Goal: Task Accomplishment & Management: Manage account settings

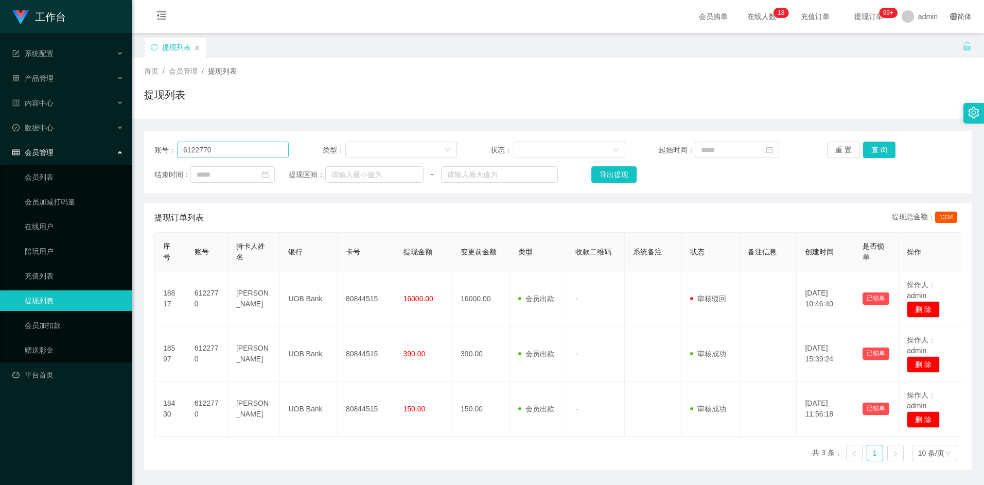
scroll to position [6, 0]
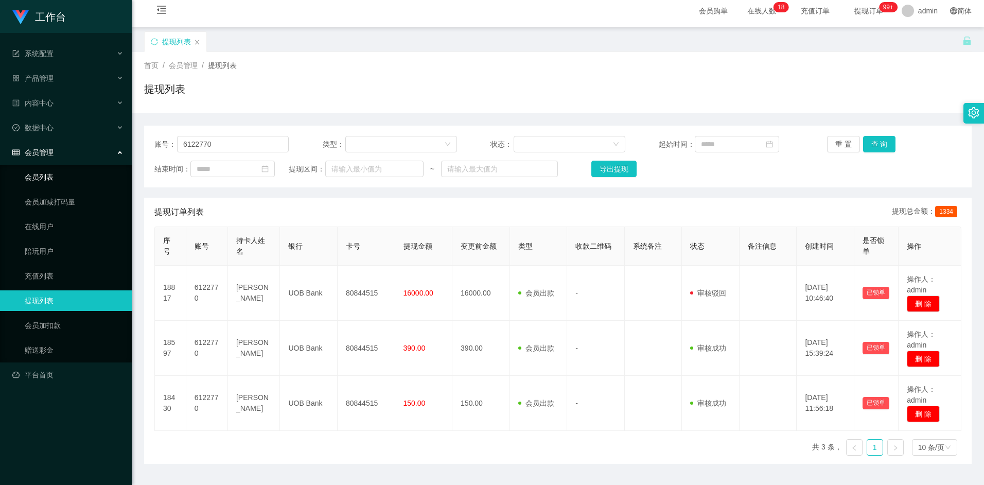
click at [49, 176] on link "会员列表" at bounding box center [74, 177] width 99 height 21
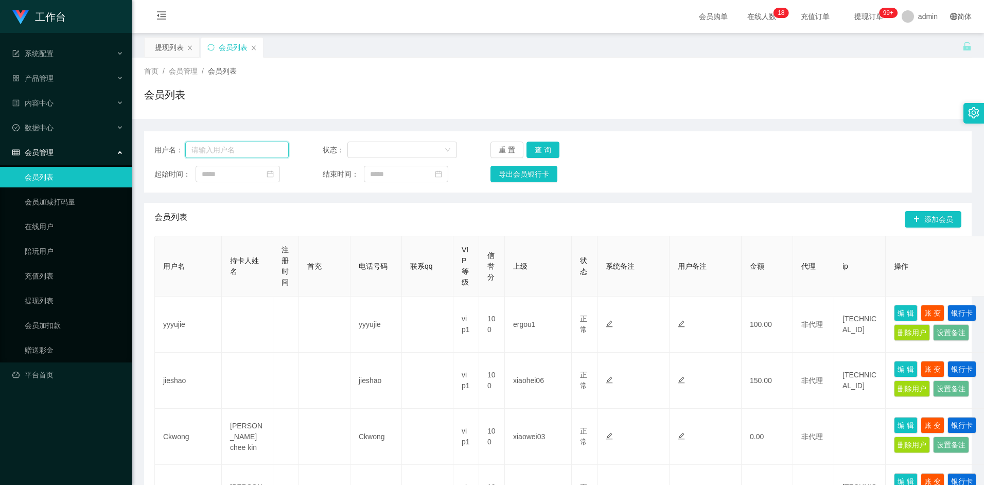
click at [223, 153] on input "text" at bounding box center [237, 150] width 104 height 16
paste input "xinxinn5566"
type input "xinxinn5566"
click at [547, 151] on button "查 询" at bounding box center [543, 150] width 33 height 16
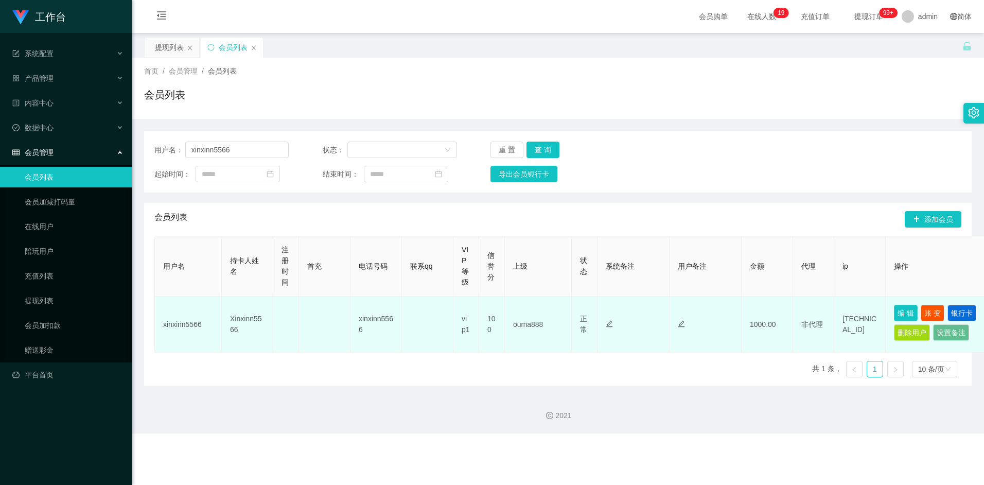
click at [909, 310] on button "编 辑" at bounding box center [906, 313] width 24 height 16
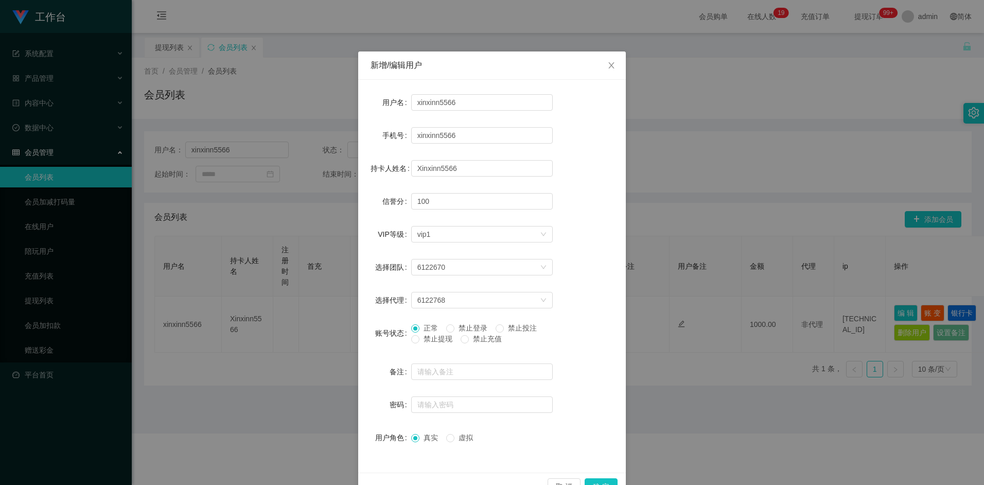
click at [440, 341] on span "禁止提现" at bounding box center [438, 339] width 37 height 8
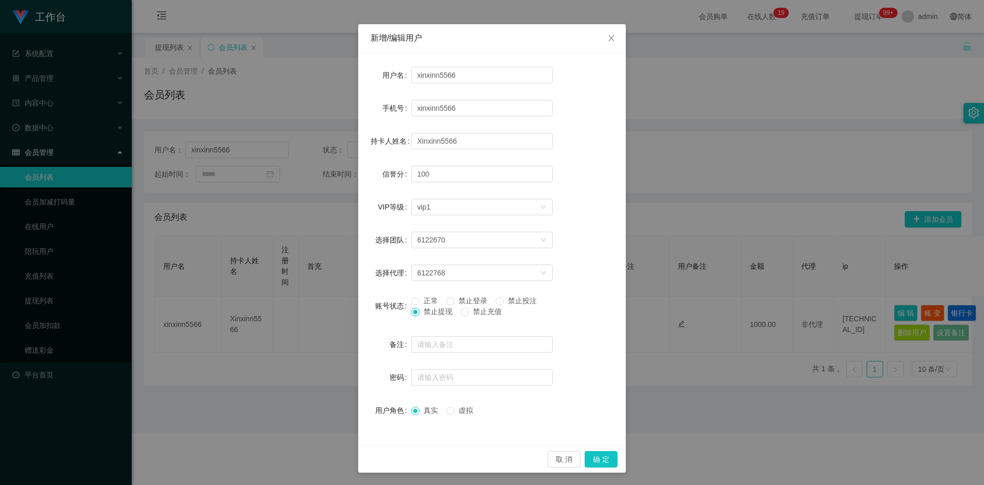
scroll to position [28, 0]
click at [598, 457] on button "确 定" at bounding box center [601, 459] width 33 height 16
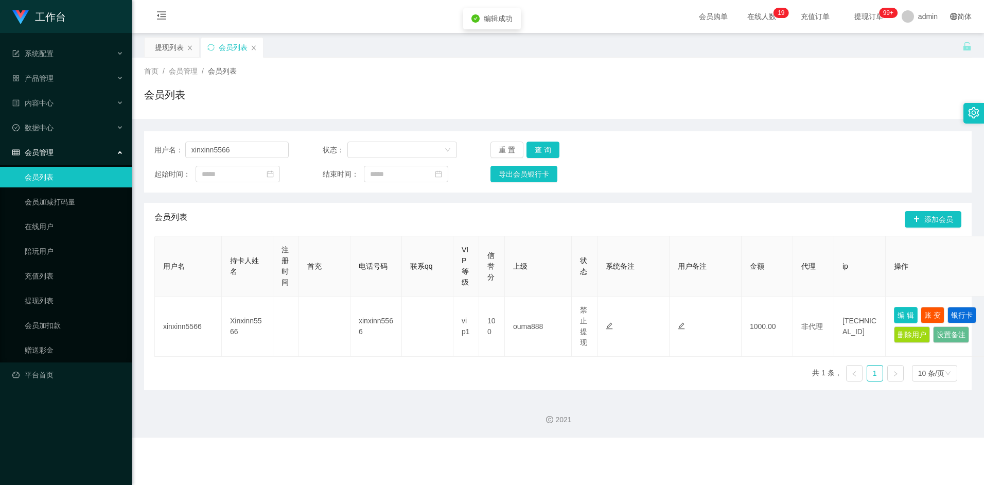
scroll to position [0, 0]
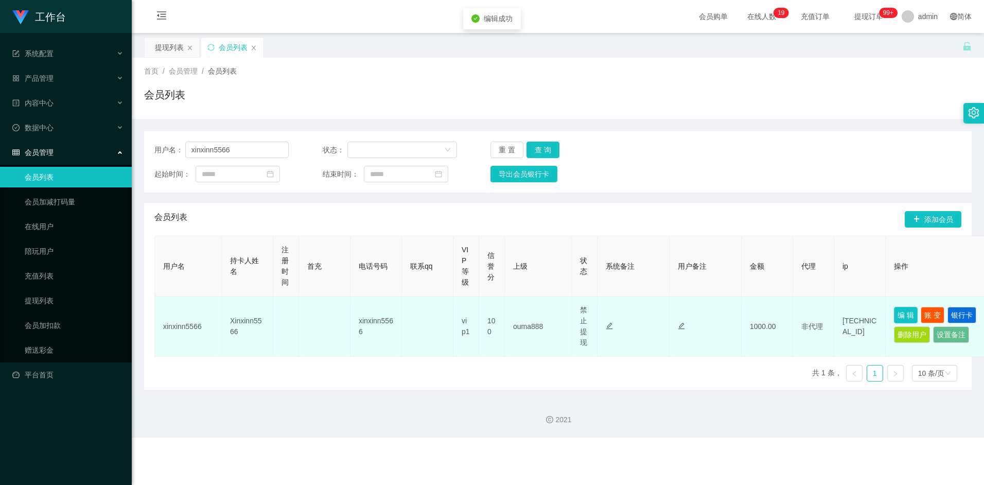
click at [907, 311] on button "编 辑" at bounding box center [906, 315] width 24 height 16
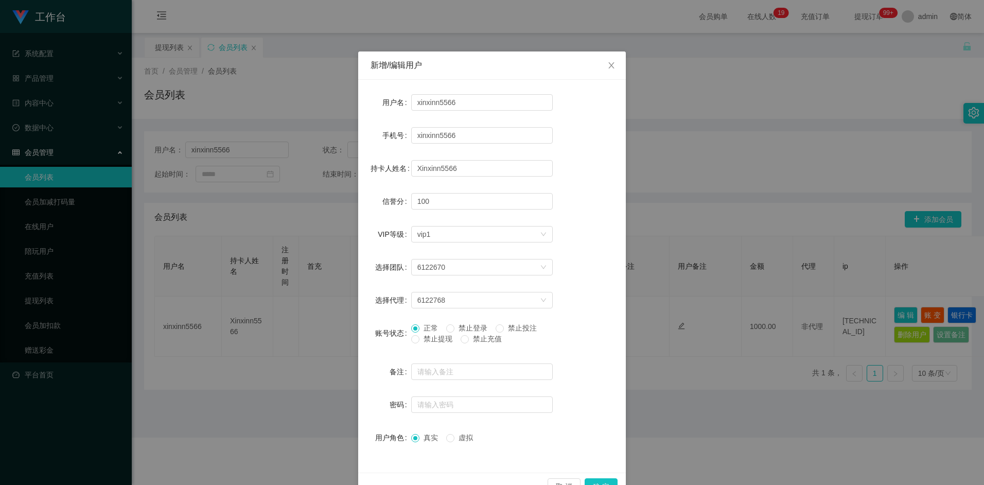
click at [691, 197] on div "新增/编辑用户 用户名 xinxinn5566 手机号 xinxinn5566 持卡人姓名 Xinxinn5566 信誉分 100 VIP等级 选择VIP等级…" at bounding box center [492, 242] width 984 height 485
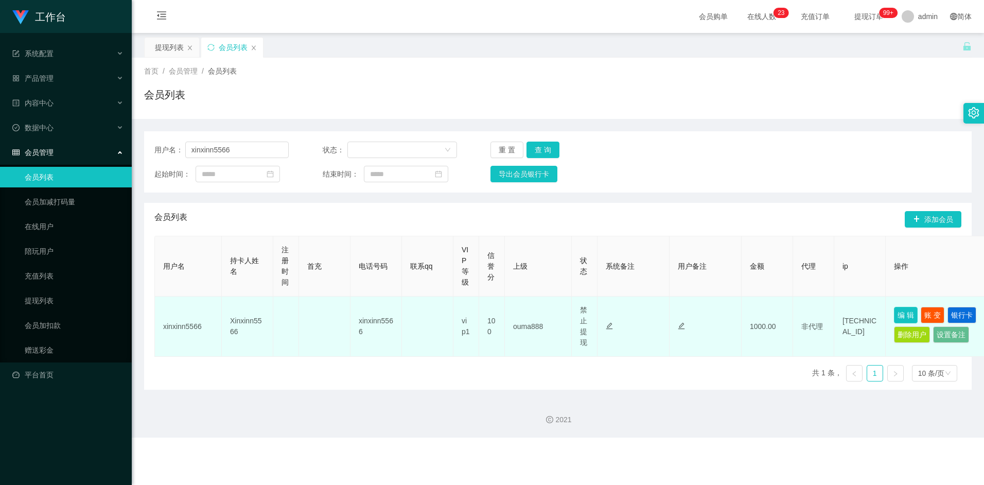
click at [900, 318] on button "编 辑" at bounding box center [906, 315] width 24 height 16
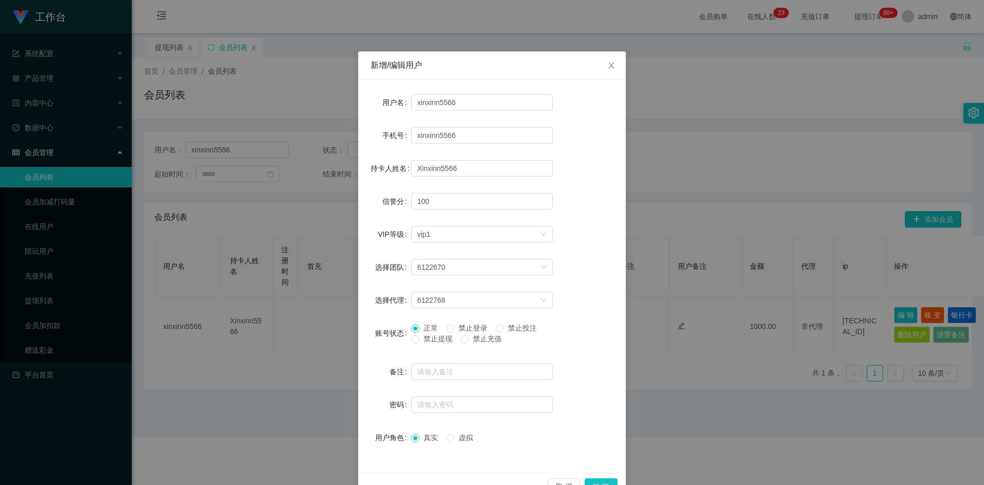
click at [427, 342] on span "禁止提现" at bounding box center [438, 339] width 37 height 8
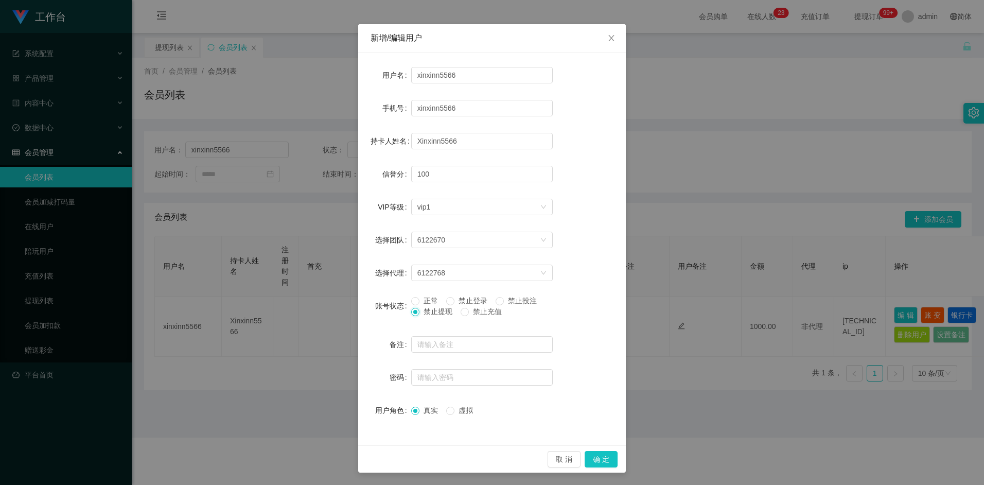
scroll to position [28, 0]
click at [541, 241] on icon "图标: down" at bounding box center [544, 240] width 6 height 6
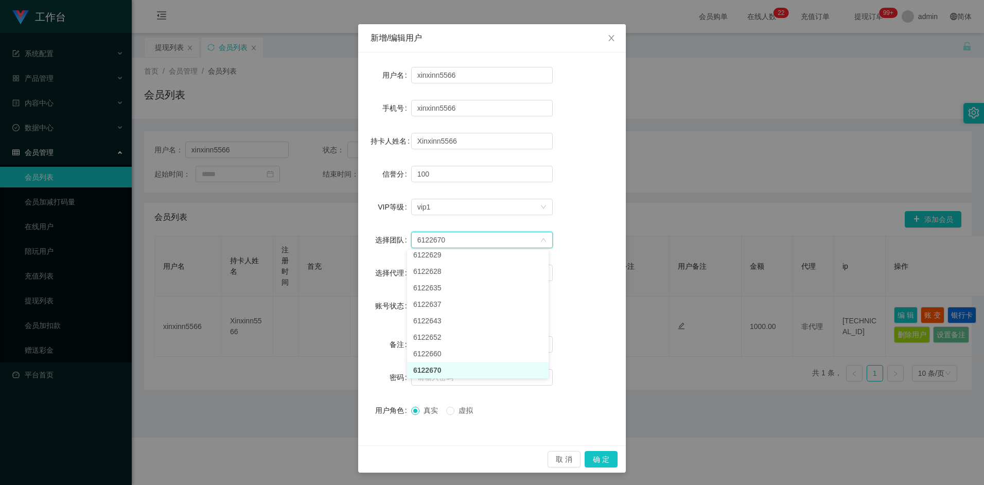
click at [541, 241] on icon "图标: down" at bounding box center [544, 240] width 6 height 6
click at [541, 242] on icon "图标: down" at bounding box center [544, 240] width 6 height 6
click at [596, 310] on div "账号状态 正常 禁止登录 禁止投注 禁止提现 禁止充值" at bounding box center [492, 309] width 243 height 26
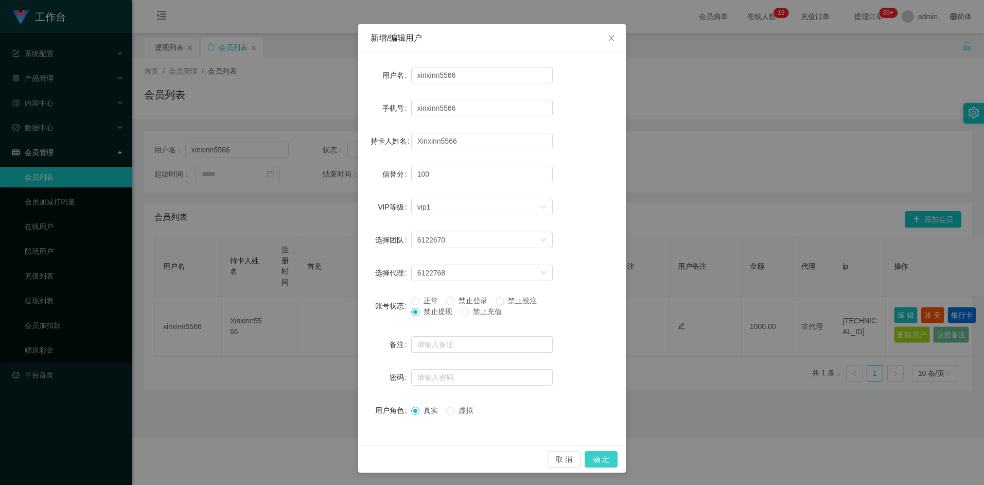
click at [596, 458] on button "确 定" at bounding box center [601, 459] width 33 height 16
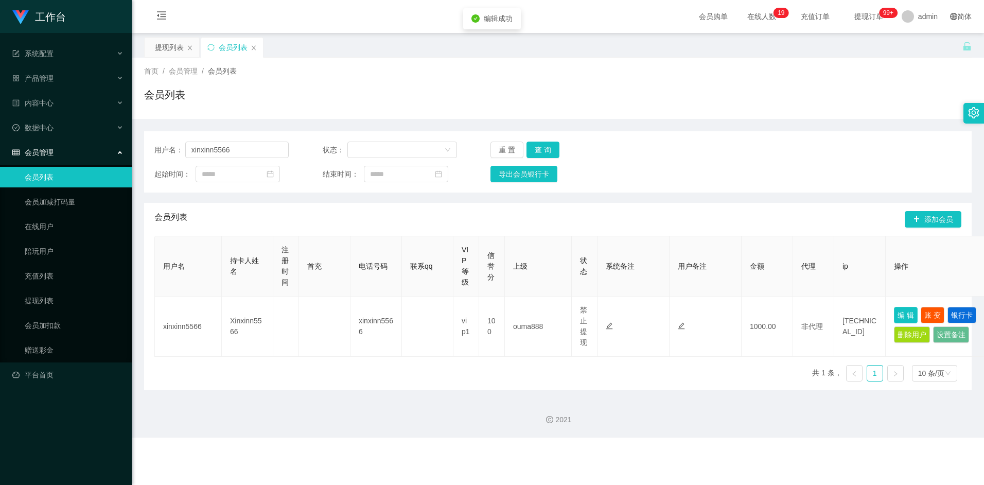
scroll to position [0, 0]
click at [704, 415] on div "2021" at bounding box center [558, 419] width 836 height 11
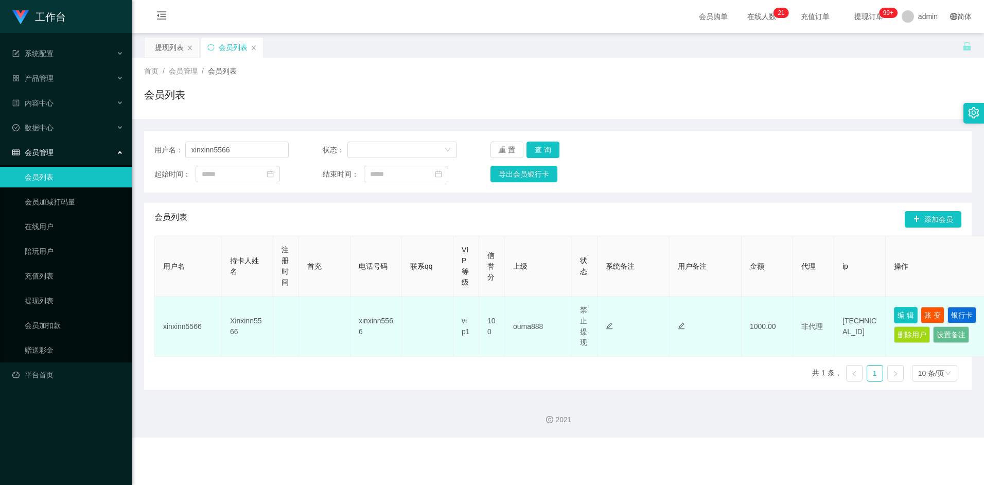
click at [916, 314] on button "编 辑" at bounding box center [906, 315] width 24 height 16
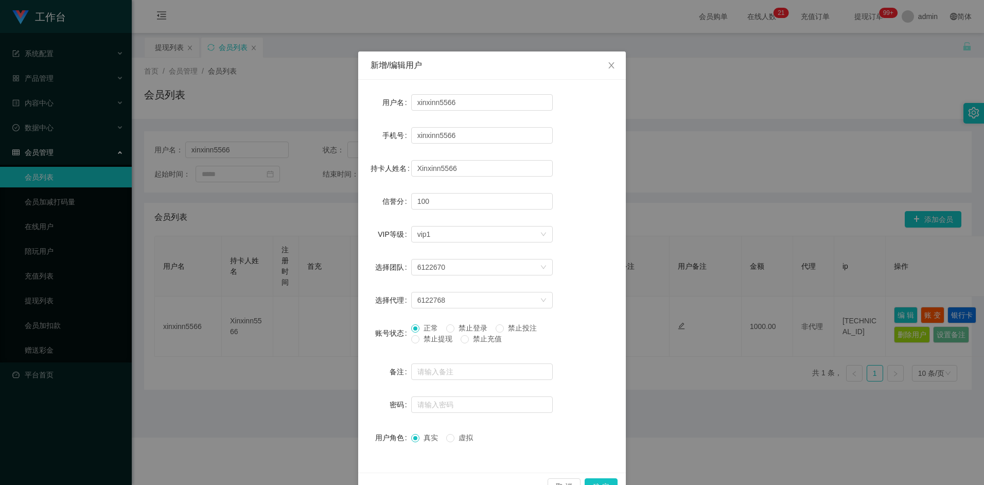
click at [696, 436] on div "新增/编辑用户 用户名 xinxinn5566 手机号 xinxinn5566 持卡人姓名 Xinxinn5566 信誉分 100 VIP等级 选择VIP等级…" at bounding box center [492, 242] width 984 height 485
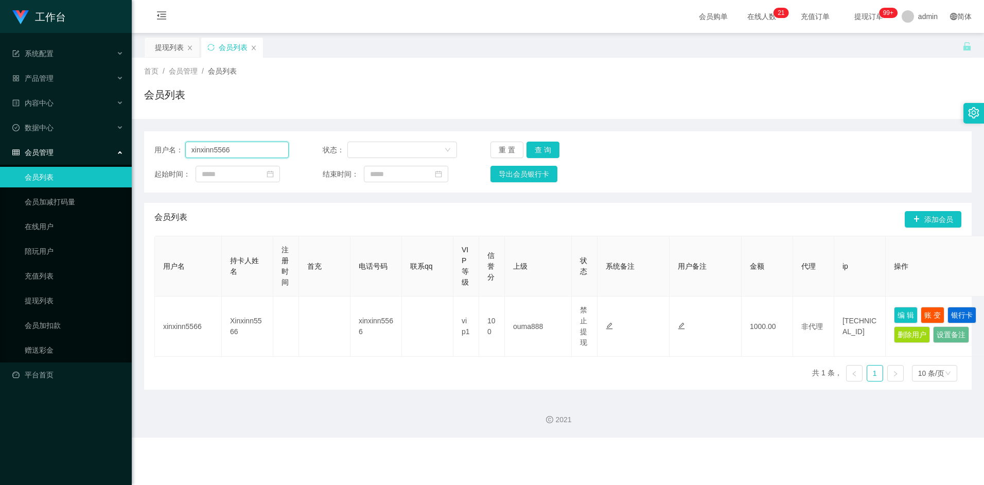
click at [242, 150] on input "xinxinn5566" at bounding box center [237, 150] width 104 height 16
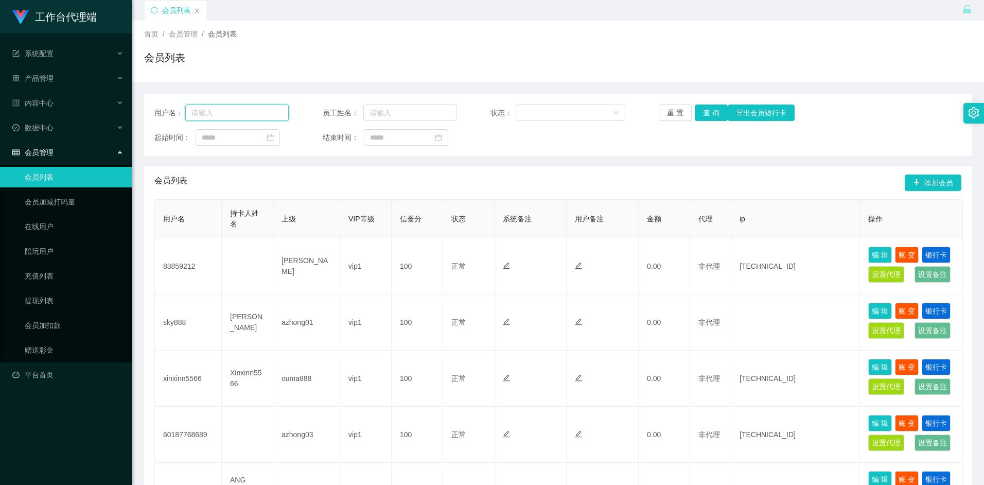
click at [218, 112] on input "text" at bounding box center [237, 113] width 104 height 16
paste input "xinxinn5566"
type input "xinxinn5566"
click at [707, 111] on button "查 询" at bounding box center [711, 113] width 33 height 16
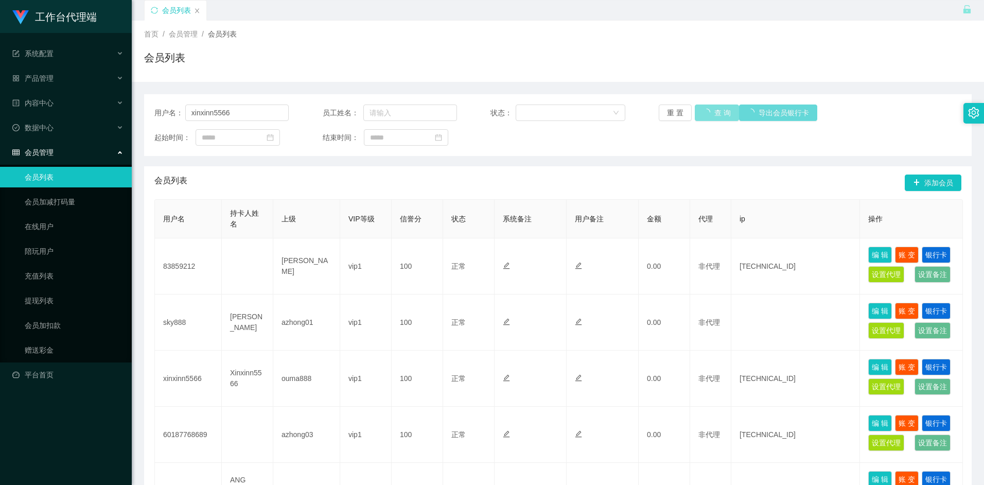
scroll to position [0, 0]
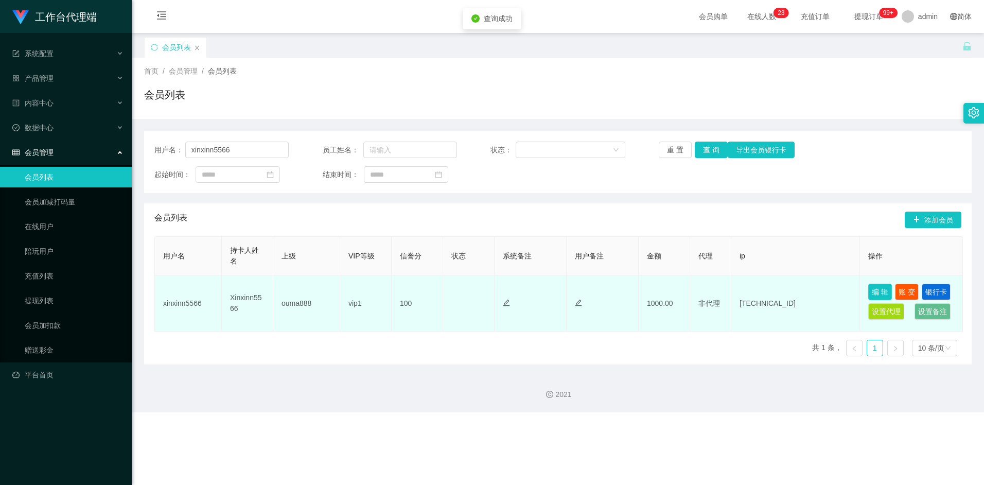
click at [883, 296] on button "编 辑" at bounding box center [880, 292] width 24 height 16
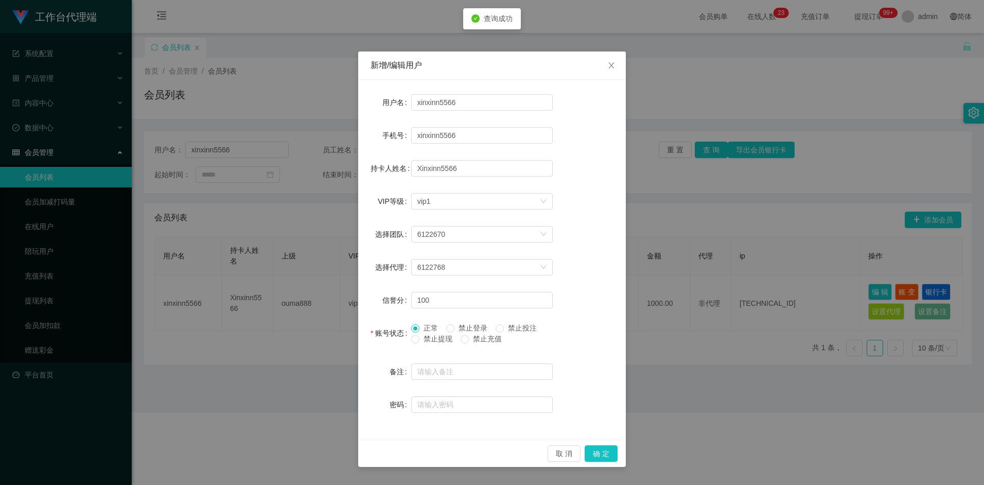
click at [692, 388] on div "新增/编辑用户 用户名 xinxinn5566 手机号 xinxinn5566 持卡人姓名 Xinxinn5566 VIP等级 选择VIP等级 vip1 选择…" at bounding box center [492, 242] width 984 height 485
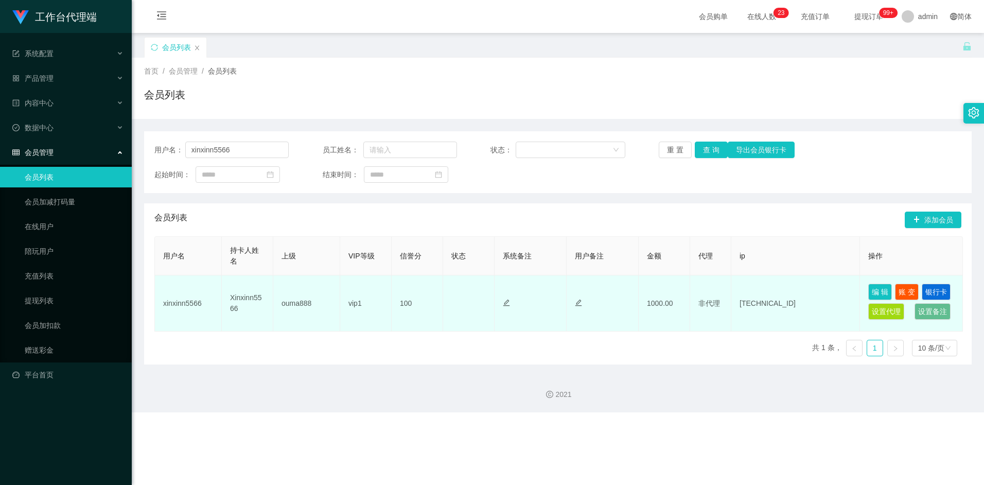
click at [868, 291] on td "编 辑 账 变 银行卡 设置代理 设置备注" at bounding box center [911, 303] width 103 height 56
click at [878, 290] on button "编 辑" at bounding box center [880, 292] width 24 height 16
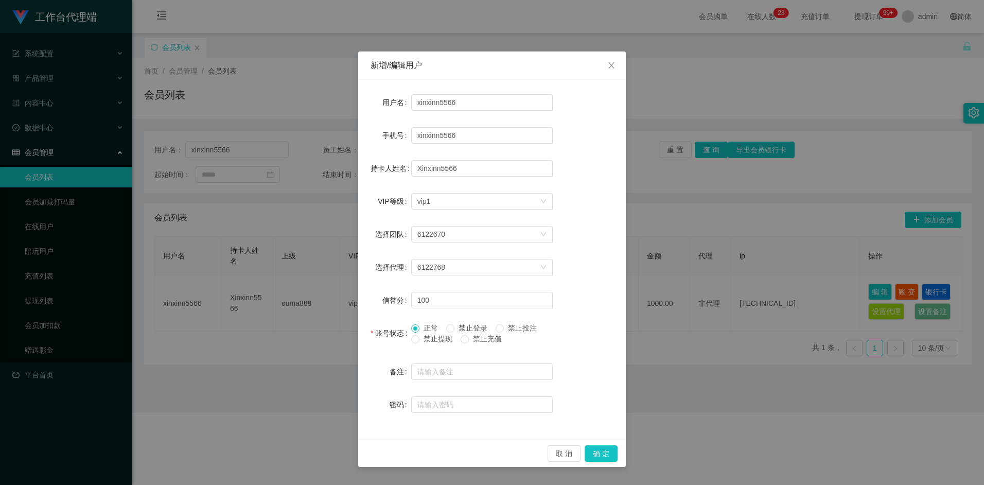
click at [688, 376] on div "新增/编辑用户 用户名 xinxinn5566 手机号 xinxinn5566 持卡人姓名 Xinxinn5566 VIP等级 选择VIP等级 vip1 选择…" at bounding box center [492, 242] width 984 height 485
